Goal: Information Seeking & Learning: Understand process/instructions

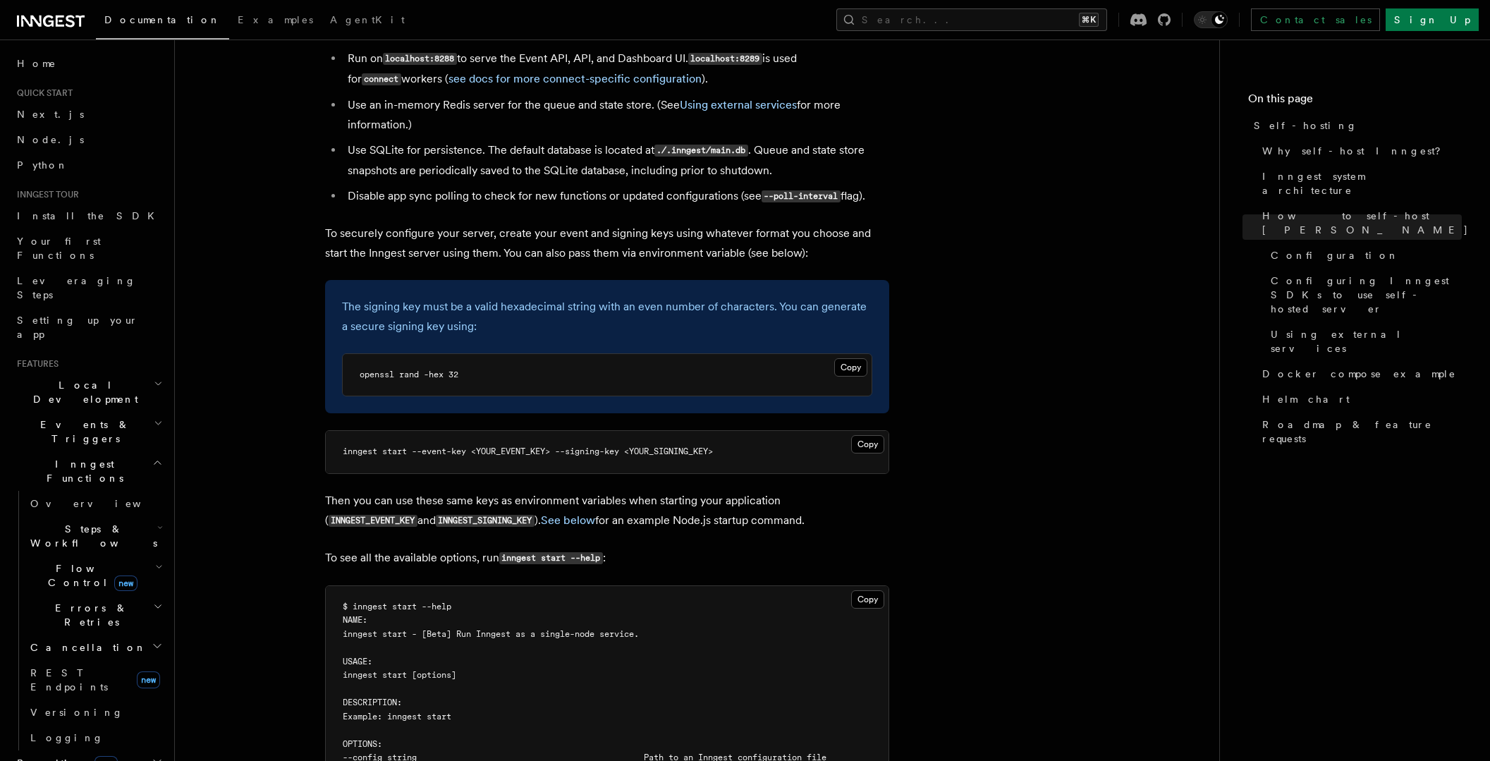
scroll to position [1957, 0]
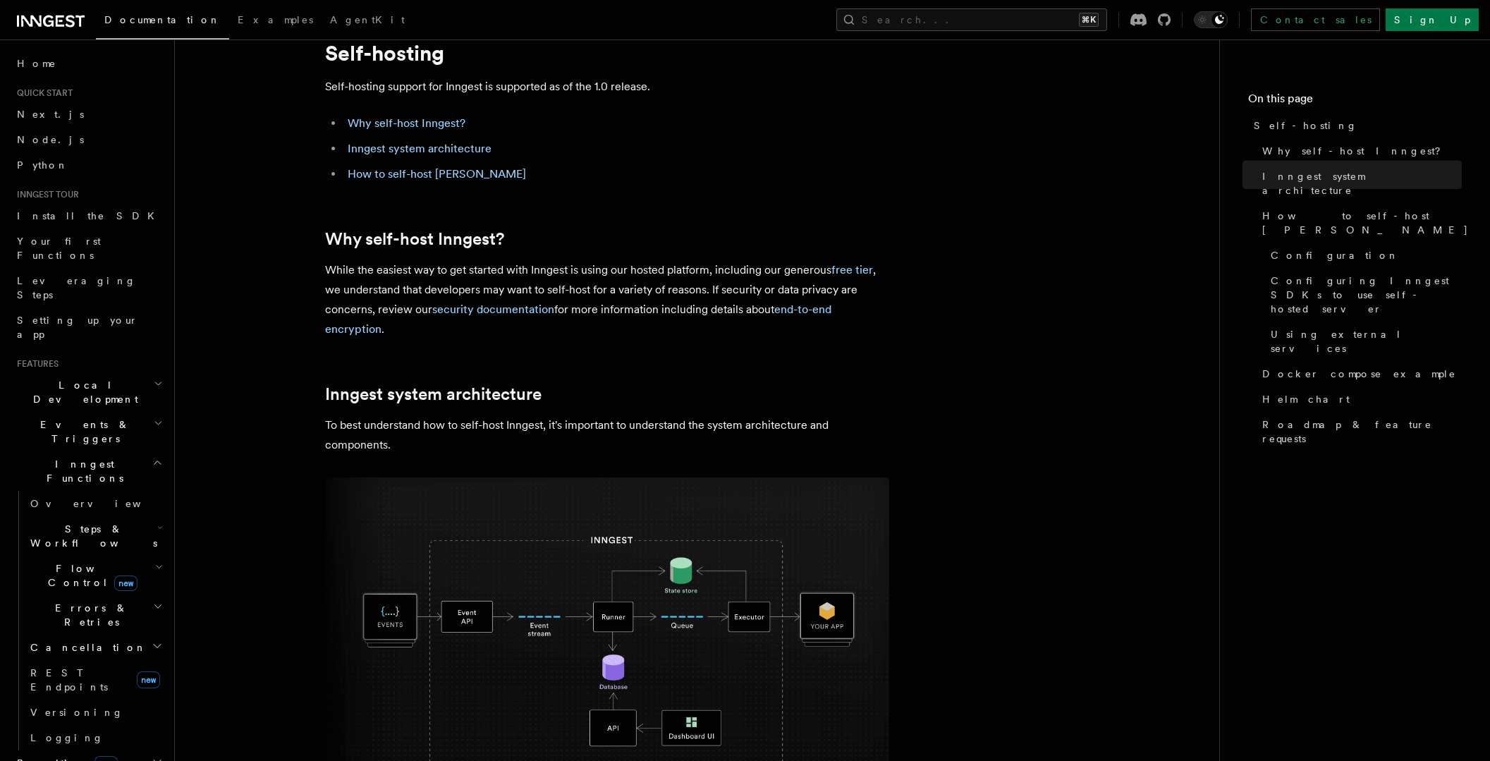
scroll to position [0, 0]
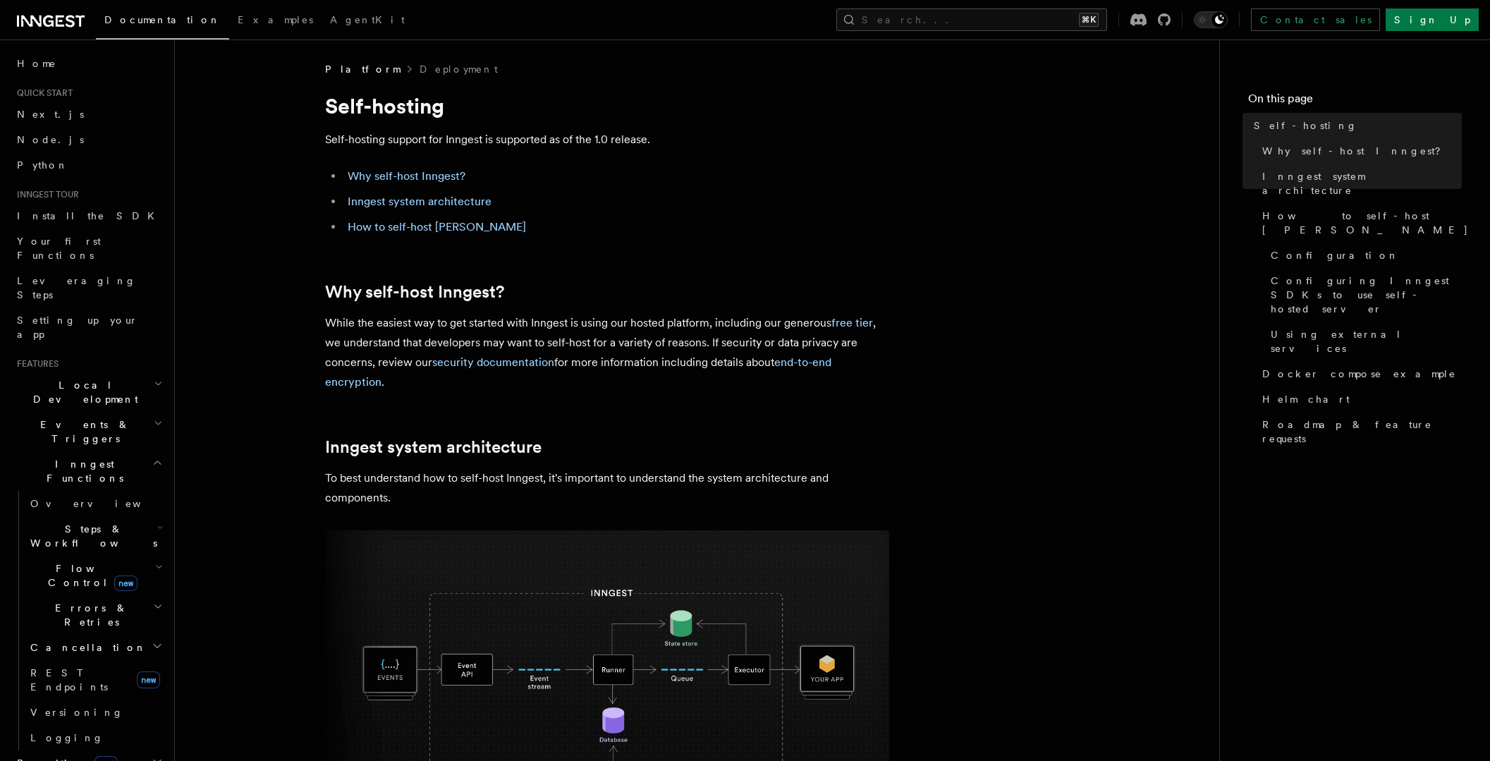
click at [456, 227] on link "How to self-host [PERSON_NAME]" at bounding box center [437, 226] width 178 height 13
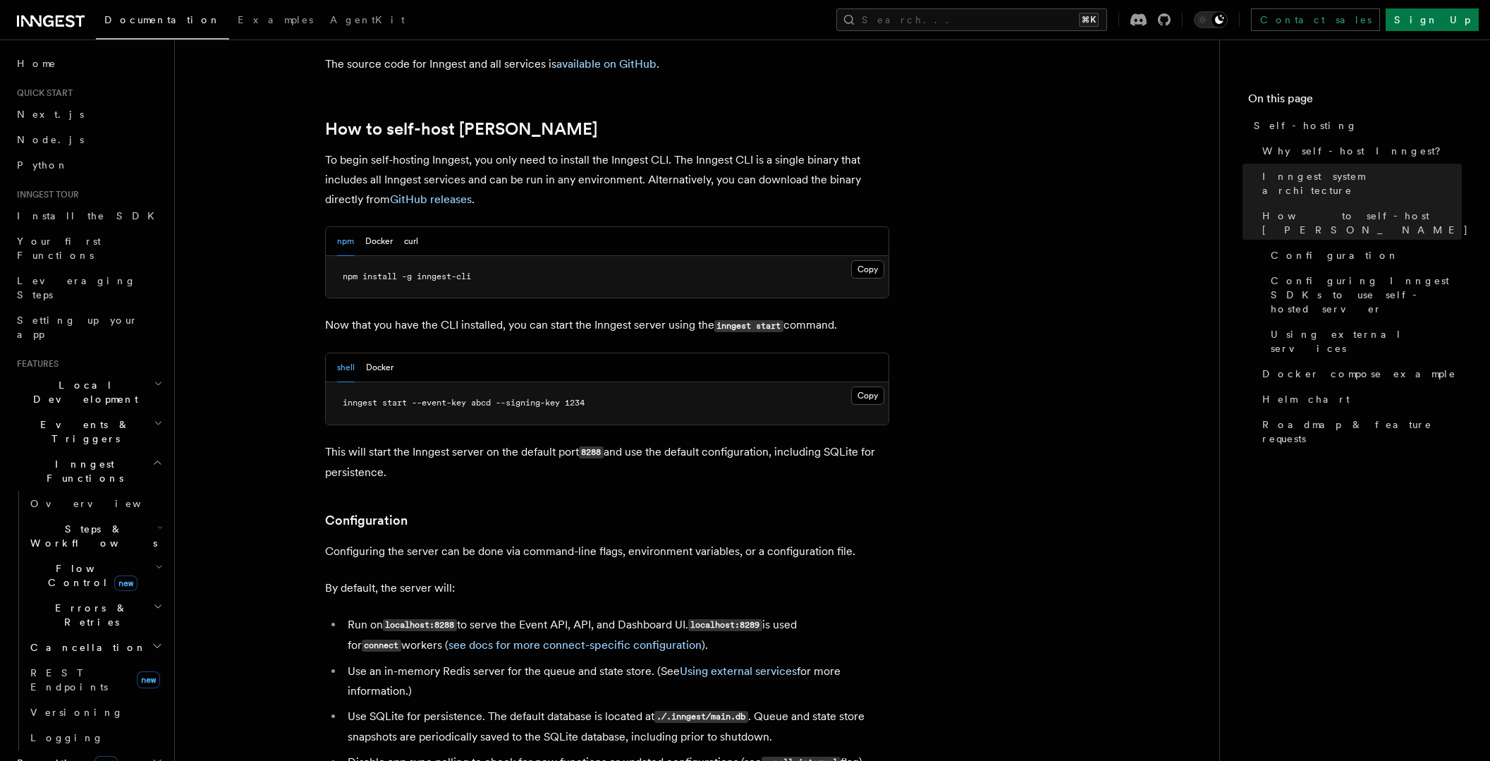
scroll to position [1372, 0]
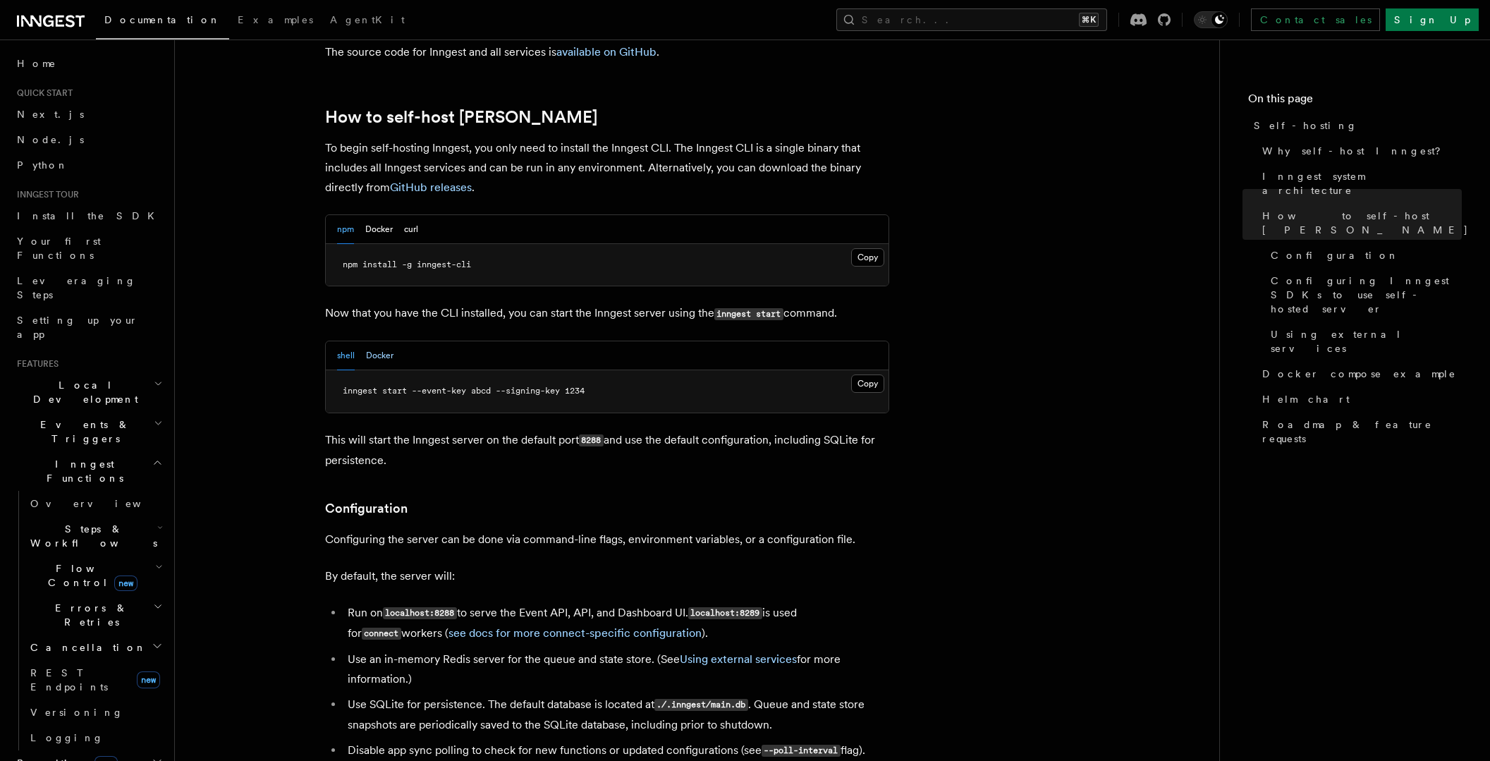
click at [388, 341] on button "Docker" at bounding box center [380, 355] width 28 height 29
click at [348, 341] on button "shell" at bounding box center [346, 355] width 18 height 29
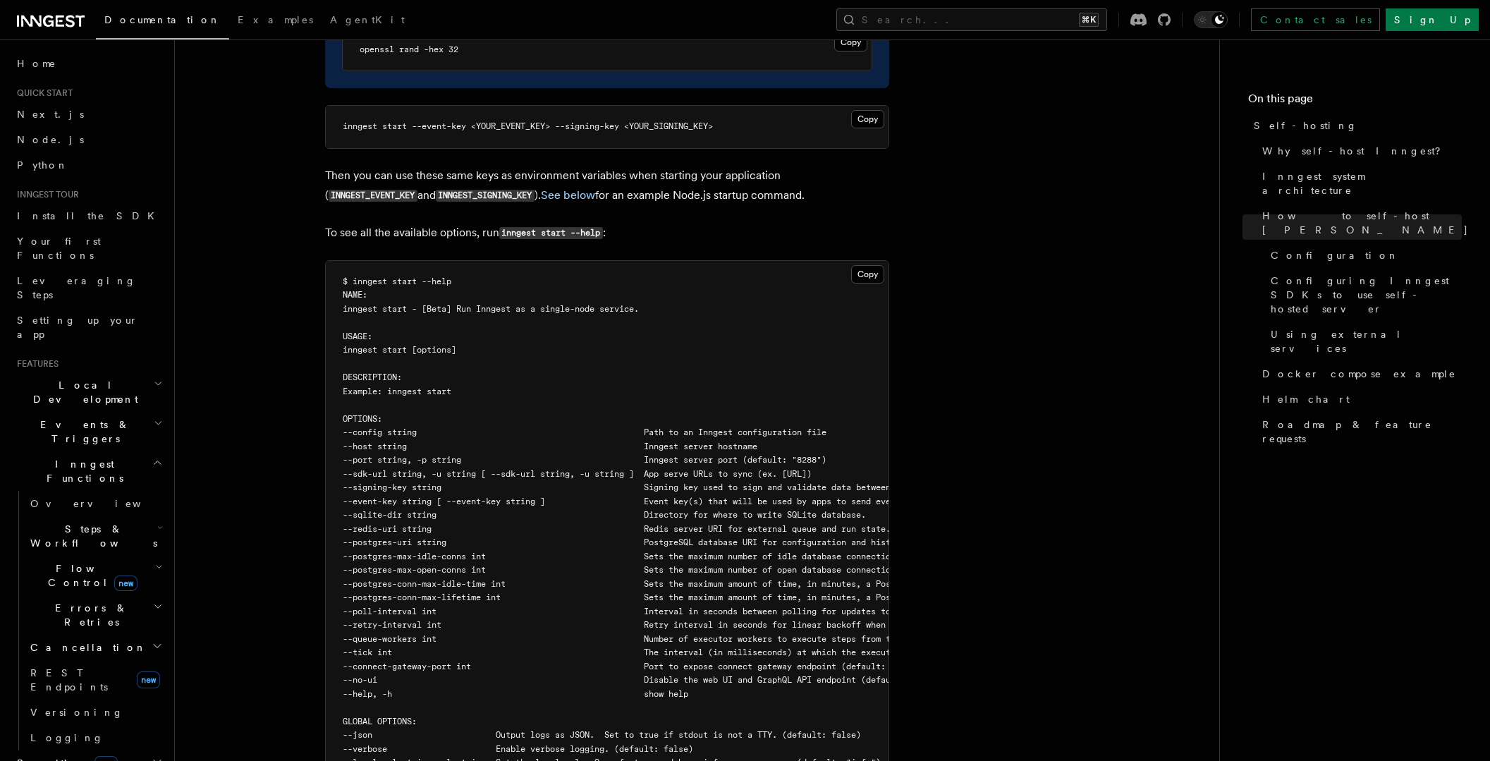
scroll to position [2294, 0]
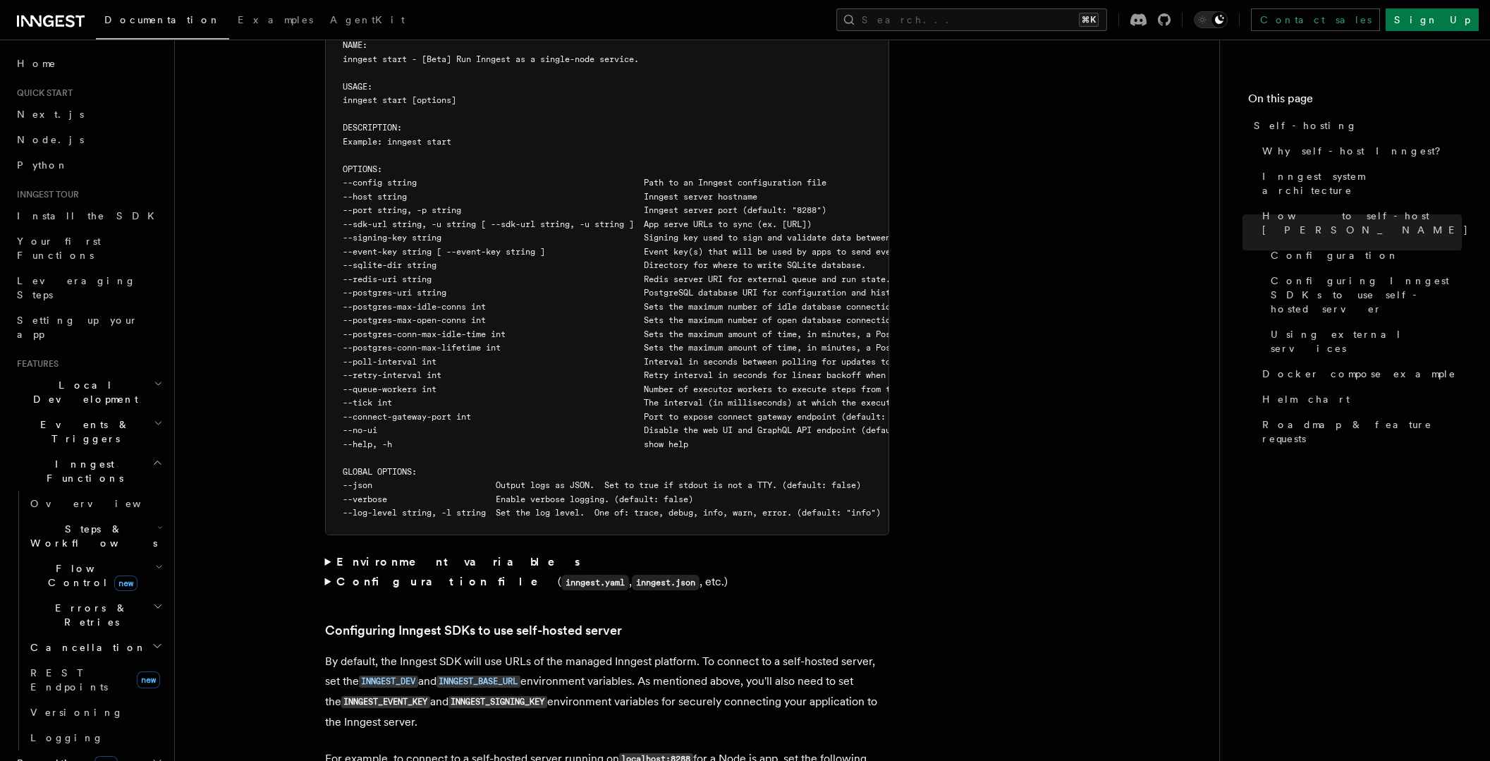
scroll to position [2505, 0]
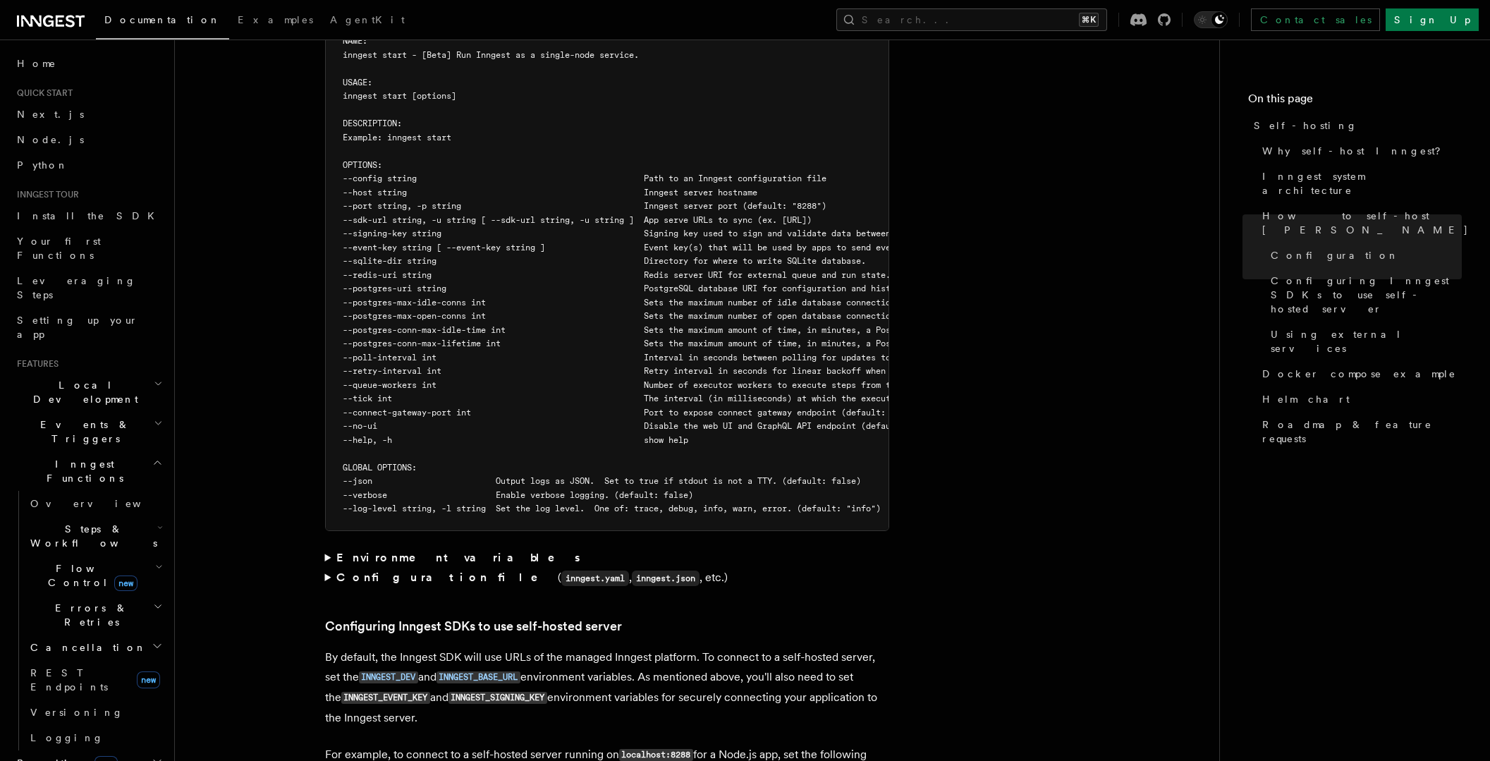
click at [426, 551] on strong "Environment variables" at bounding box center [459, 557] width 246 height 13
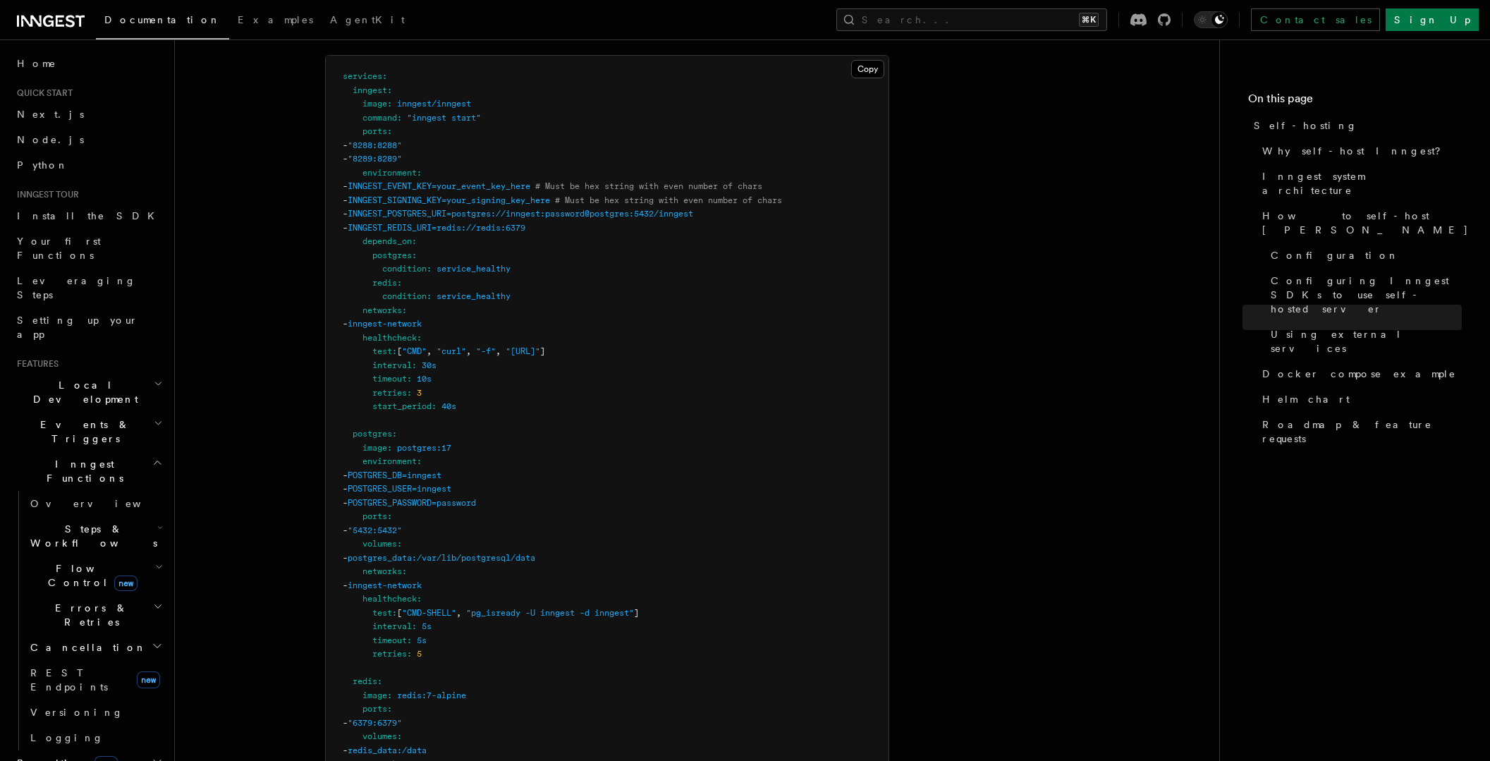
scroll to position [3919, 0]
click at [446, 230] on span "INNGEST_REDIS_URI=redis://redis:6379" at bounding box center [437, 235] width 178 height 10
copy span "INNGEST_REDIS_URI"
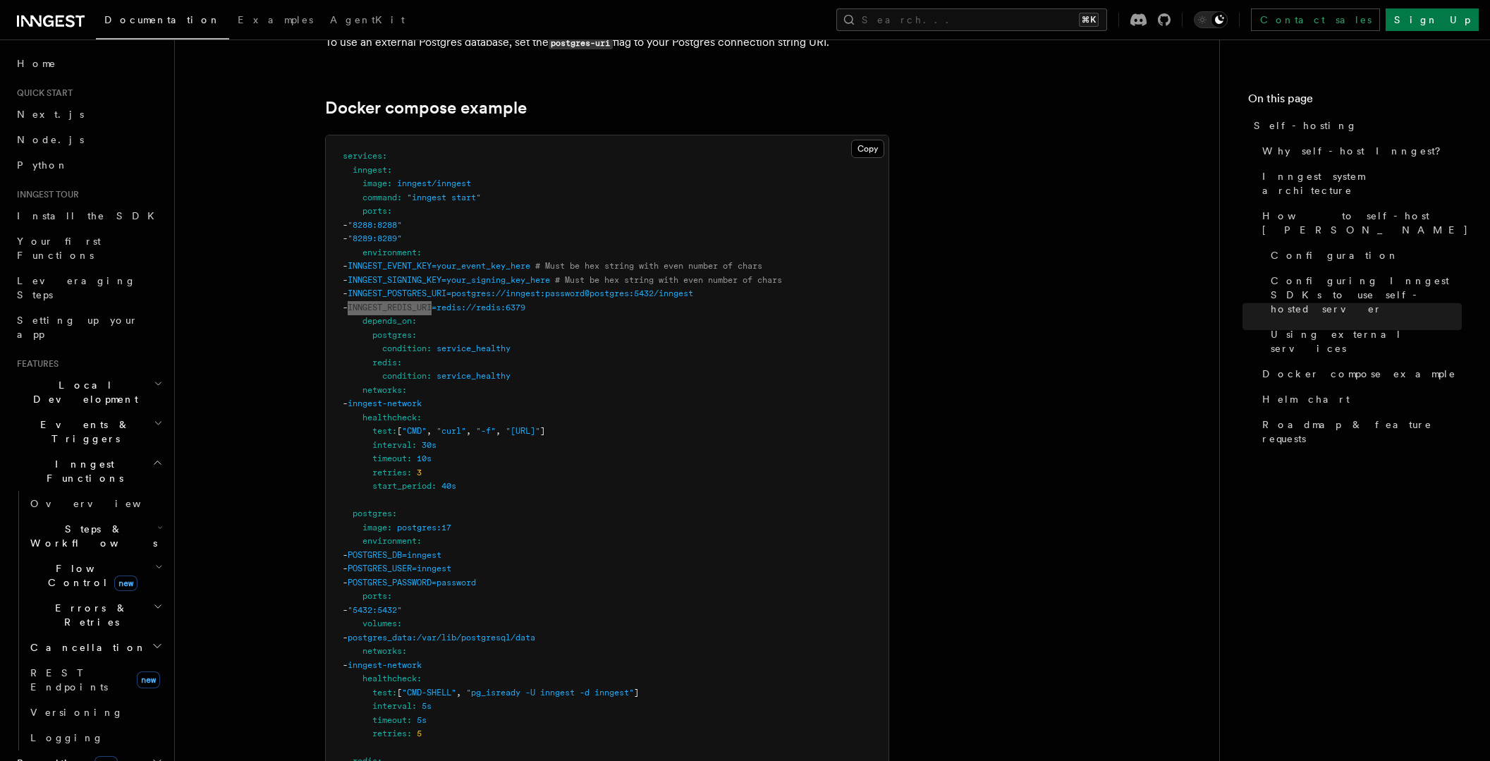
scroll to position [3836, 0]
